Goal: Task Accomplishment & Management: Use online tool/utility

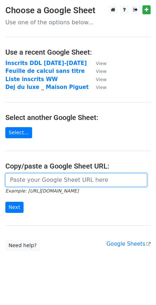
click at [108, 177] on input "url" at bounding box center [76, 180] width 142 height 14
paste input "[URL][DOMAIN_NAME]"
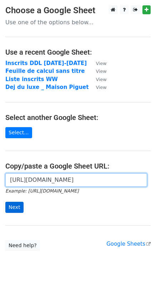
type input "https://docs.google.com/spreadsheets/d/1TKXxXQGdwx5ssIdwsjJiQxBqGx8EKMVJ/edit?g…"
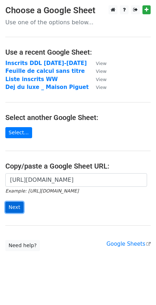
scroll to position [0, 0]
click at [14, 210] on input "Next" at bounding box center [14, 206] width 18 height 11
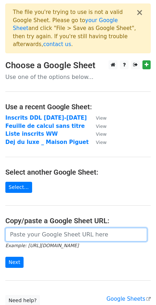
click at [70, 232] on input "url" at bounding box center [76, 235] width 142 height 14
paste input "https://docs.google.com/spreadsheets/d/14AImUYdTylChIv8rNxS2_mwxUMx5l8Vnl015O6a…"
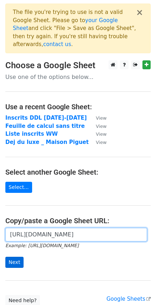
type input "https://docs.google.com/spreadsheets/d/14AImUYdTylChIv8rNxS2_mwxUMx5l8Vnl015O6a…"
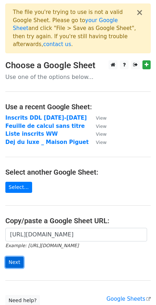
scroll to position [0, 0]
click at [8, 256] on input "Next" at bounding box center [14, 261] width 18 height 11
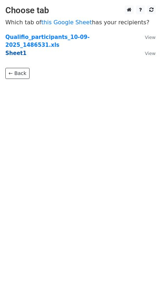
click at [14, 50] on strong "Sheet1" at bounding box center [15, 53] width 21 height 6
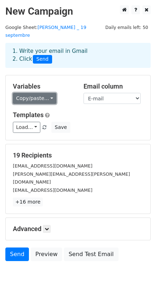
click at [42, 93] on link "Copy/paste..." at bounding box center [35, 98] width 44 height 11
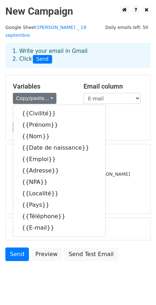
click at [123, 111] on h5 "Templates" at bounding box center [78, 115] width 130 height 8
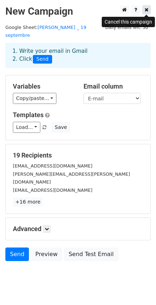
click at [145, 8] on icon at bounding box center [146, 9] width 4 height 5
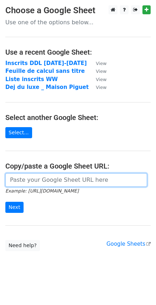
click at [56, 180] on input "url" at bounding box center [76, 180] width 142 height 14
paste input "https://docs.google.com/spreadsheets/d/14AImUYdTylChIv8rNxS2_mwxUMx5l8Vnl015O6a…"
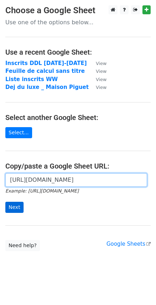
scroll to position [0, 209]
type input "https://docs.google.com/spreadsheets/d/14AImUYdTylChIv8rNxS2_mwxUMx5l8Vnl015O6a…"
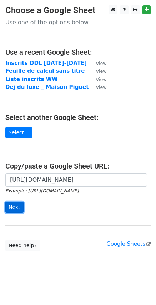
scroll to position [0, 0]
click at [16, 205] on input "Next" at bounding box center [14, 206] width 18 height 11
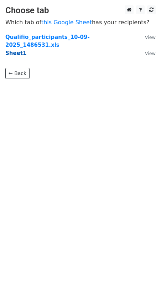
click at [15, 50] on strong "Sheet1" at bounding box center [15, 53] width 21 height 6
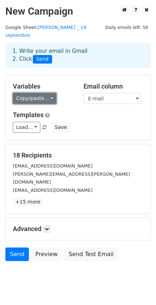
click at [35, 93] on link "Copy/paste..." at bounding box center [35, 98] width 44 height 11
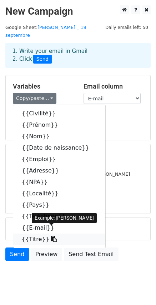
click at [39, 234] on link "{{Titre}}" at bounding box center [59, 238] width 92 height 11
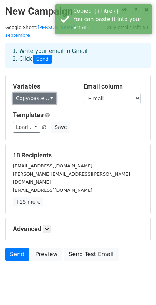
click at [39, 93] on link "Copy/paste..." at bounding box center [35, 98] width 44 height 11
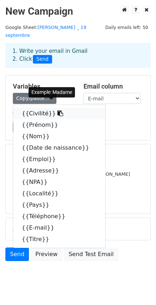
click at [38, 108] on link "{{Civilité}}" at bounding box center [59, 113] width 92 height 11
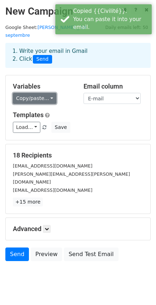
click at [34, 93] on link "Copy/paste..." at bounding box center [35, 98] width 44 height 11
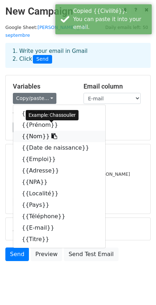
click at [27, 131] on link "{{Nom}}" at bounding box center [59, 136] width 92 height 11
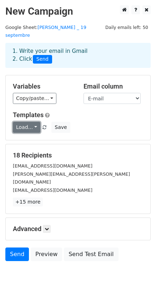
click at [27, 122] on link "Load..." at bounding box center [26, 127] width 27 height 11
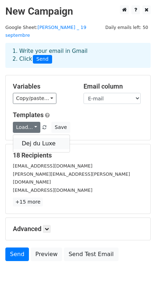
click at [29, 138] on link "Dej du Luxe" at bounding box center [41, 143] width 56 height 11
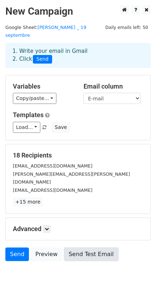
click at [82, 247] on link "Send Test Email" at bounding box center [91, 254] width 54 height 14
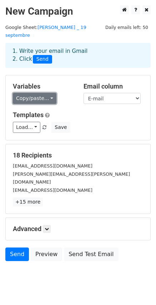
click at [40, 93] on link "Copy/paste..." at bounding box center [35, 98] width 44 height 11
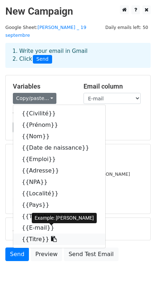
click at [51, 236] on icon at bounding box center [54, 239] width 6 height 6
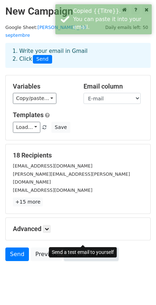
click at [101, 247] on link "Send Test Email" at bounding box center [91, 254] width 54 height 14
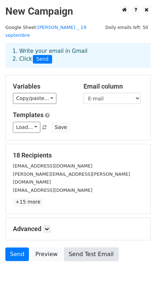
click at [96, 247] on link "Send Test Email" at bounding box center [91, 254] width 54 height 14
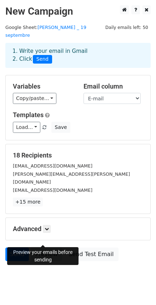
click at [45, 247] on link "Preview" at bounding box center [46, 254] width 31 height 14
click at [46, 247] on link "Preview" at bounding box center [46, 254] width 31 height 14
click at [41, 247] on link "Preview" at bounding box center [46, 254] width 31 height 14
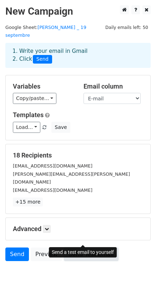
click at [98, 247] on link "Send Test Email" at bounding box center [91, 254] width 54 height 14
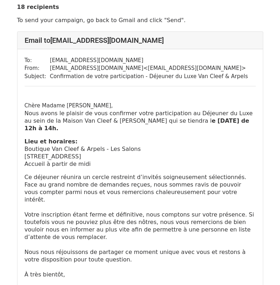
scroll to position [36, 0]
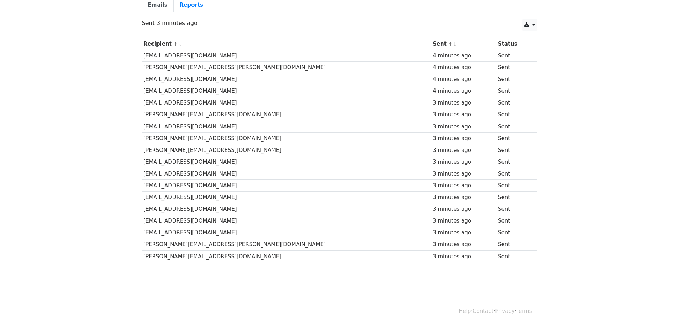
scroll to position [70, 0]
